Goal: Information Seeking & Learning: Learn about a topic

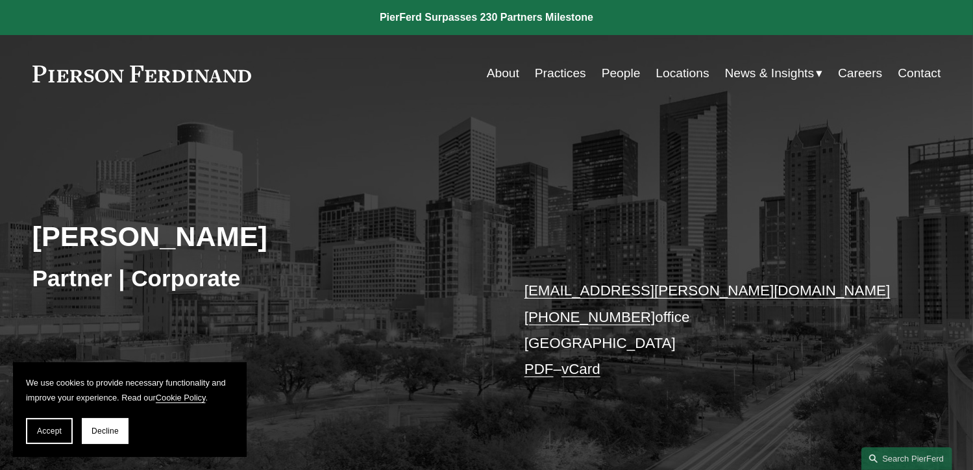
click at [556, 75] on link "Practices" at bounding box center [560, 73] width 51 height 25
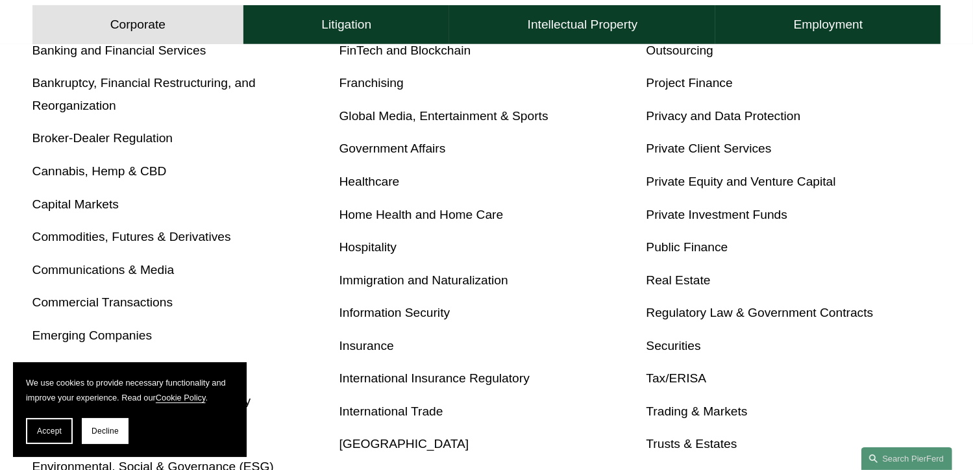
scroll to position [519, 0]
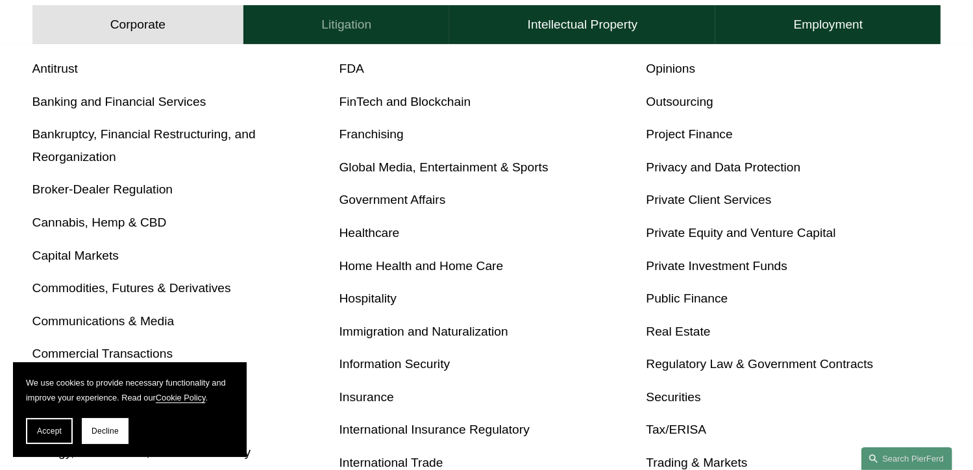
click at [345, 19] on h4 "Litigation" at bounding box center [346, 25] width 50 height 16
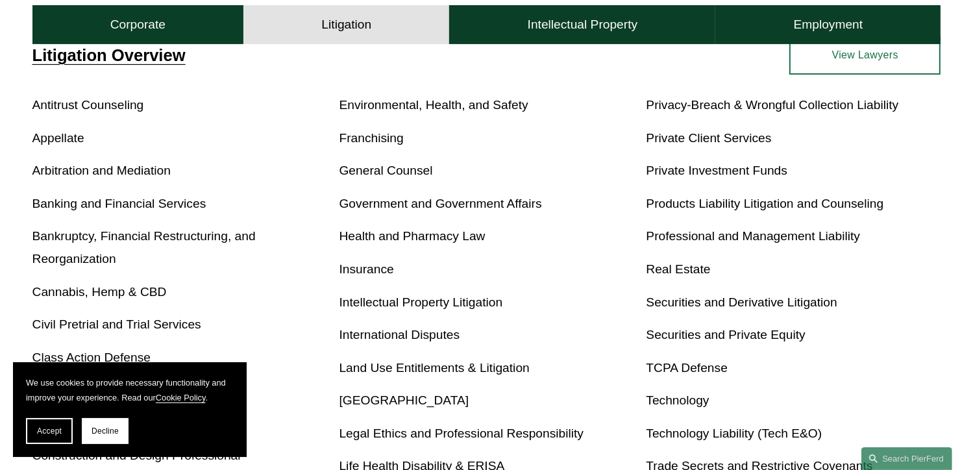
scroll to position [399, 0]
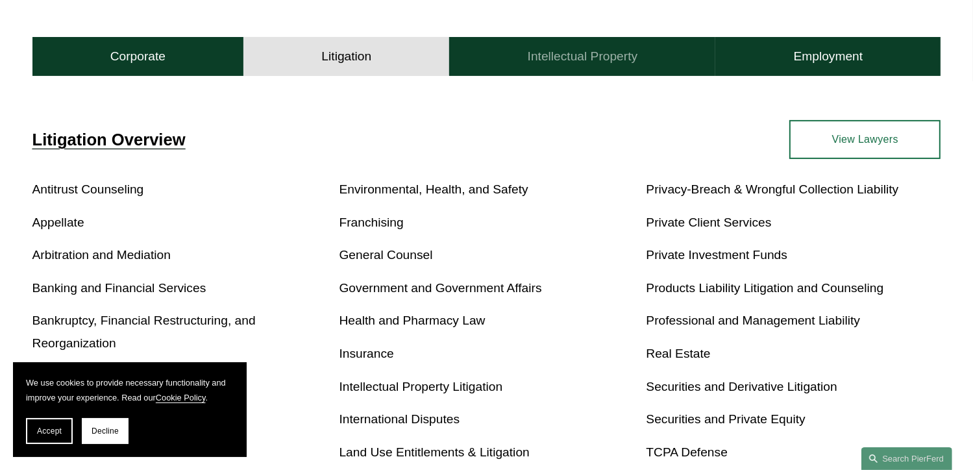
click at [586, 52] on h4 "Intellectual Property" at bounding box center [583, 57] width 110 height 16
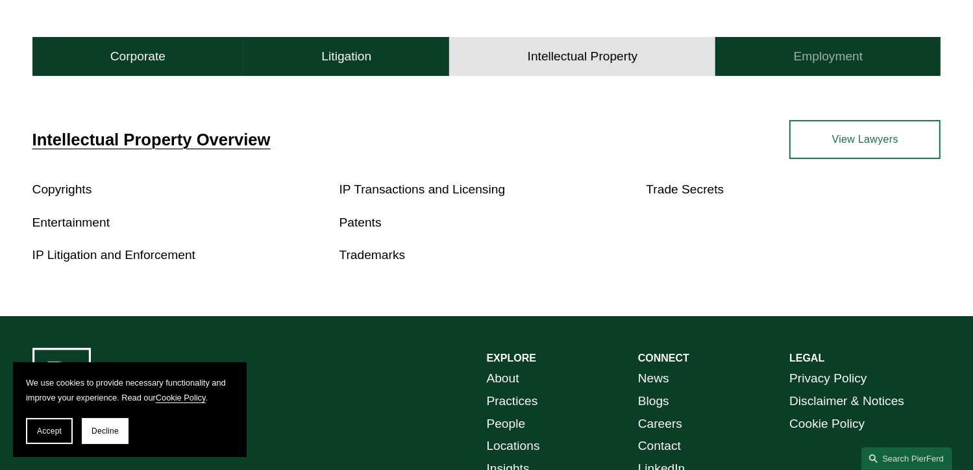
click at [884, 62] on button "Employment" at bounding box center [828, 56] width 225 height 39
